Goal: Task Accomplishment & Management: Use online tool/utility

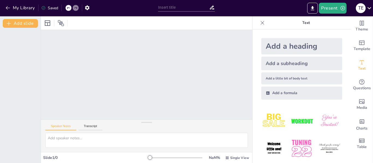
click at [147, 54] on div at bounding box center [146, 75] width 211 height 90
click at [328, 9] on button "Present" at bounding box center [332, 8] width 27 height 11
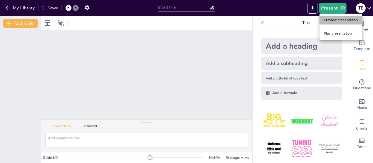
click at [334, 20] on li "Preview presentation" at bounding box center [340, 20] width 43 height 9
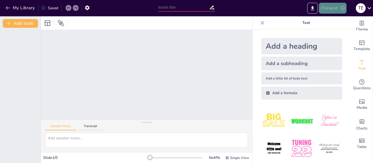
click at [327, 7] on button "Present" at bounding box center [332, 8] width 27 height 11
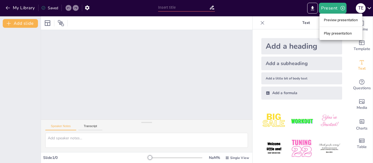
click at [272, 121] on div at bounding box center [186, 81] width 373 height 163
click at [272, 121] on img at bounding box center [273, 121] width 25 height 25
click at [298, 120] on img at bounding box center [301, 121] width 25 height 25
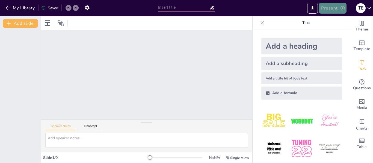
click at [333, 11] on button "Present" at bounding box center [332, 8] width 27 height 11
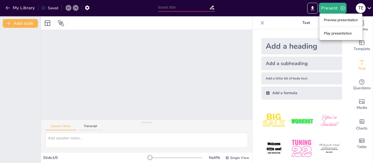
click at [335, 23] on li "Preview presentation" at bounding box center [340, 20] width 43 height 9
